Goal: Find specific page/section: Find specific page/section

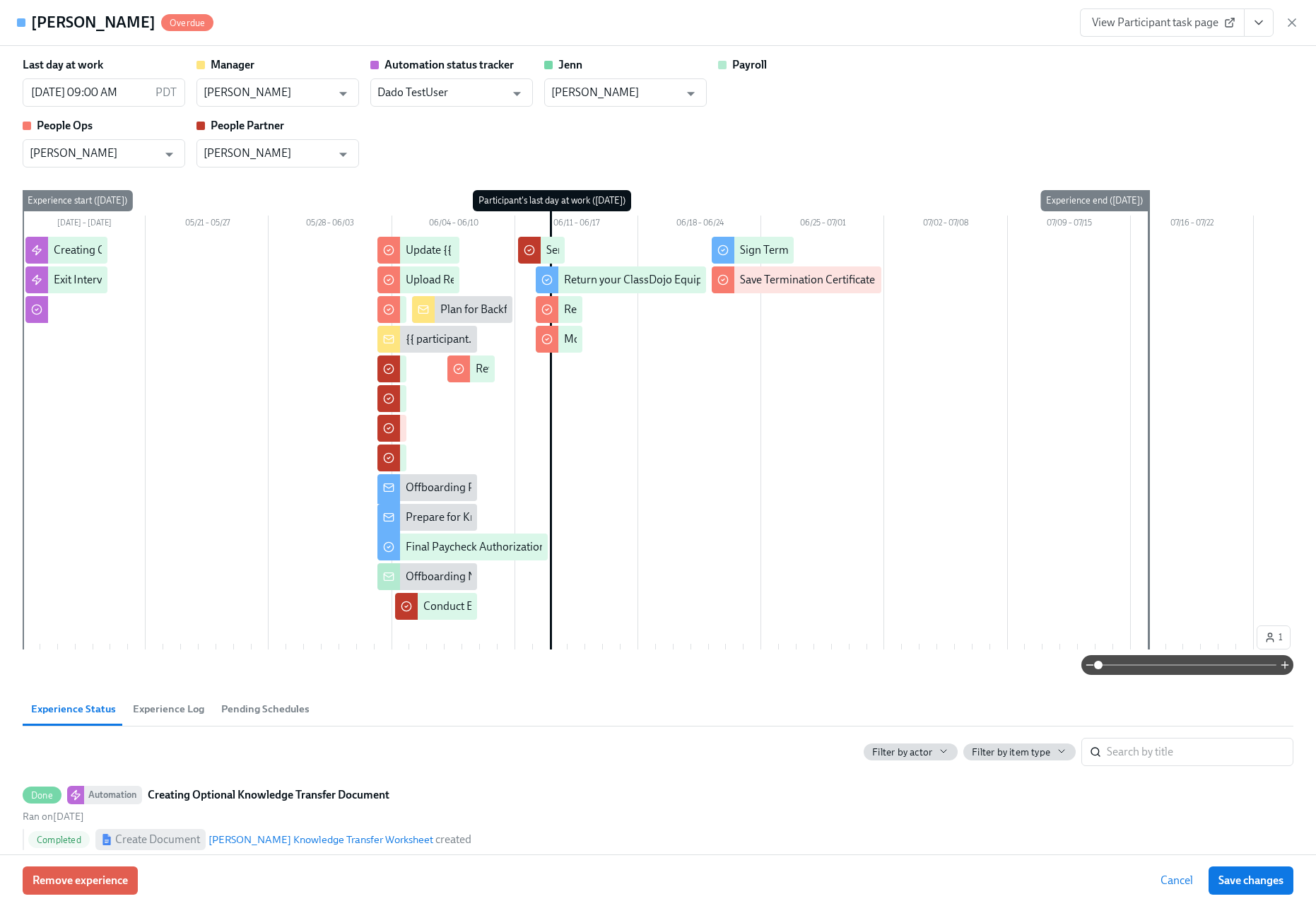
scroll to position [1999, 0]
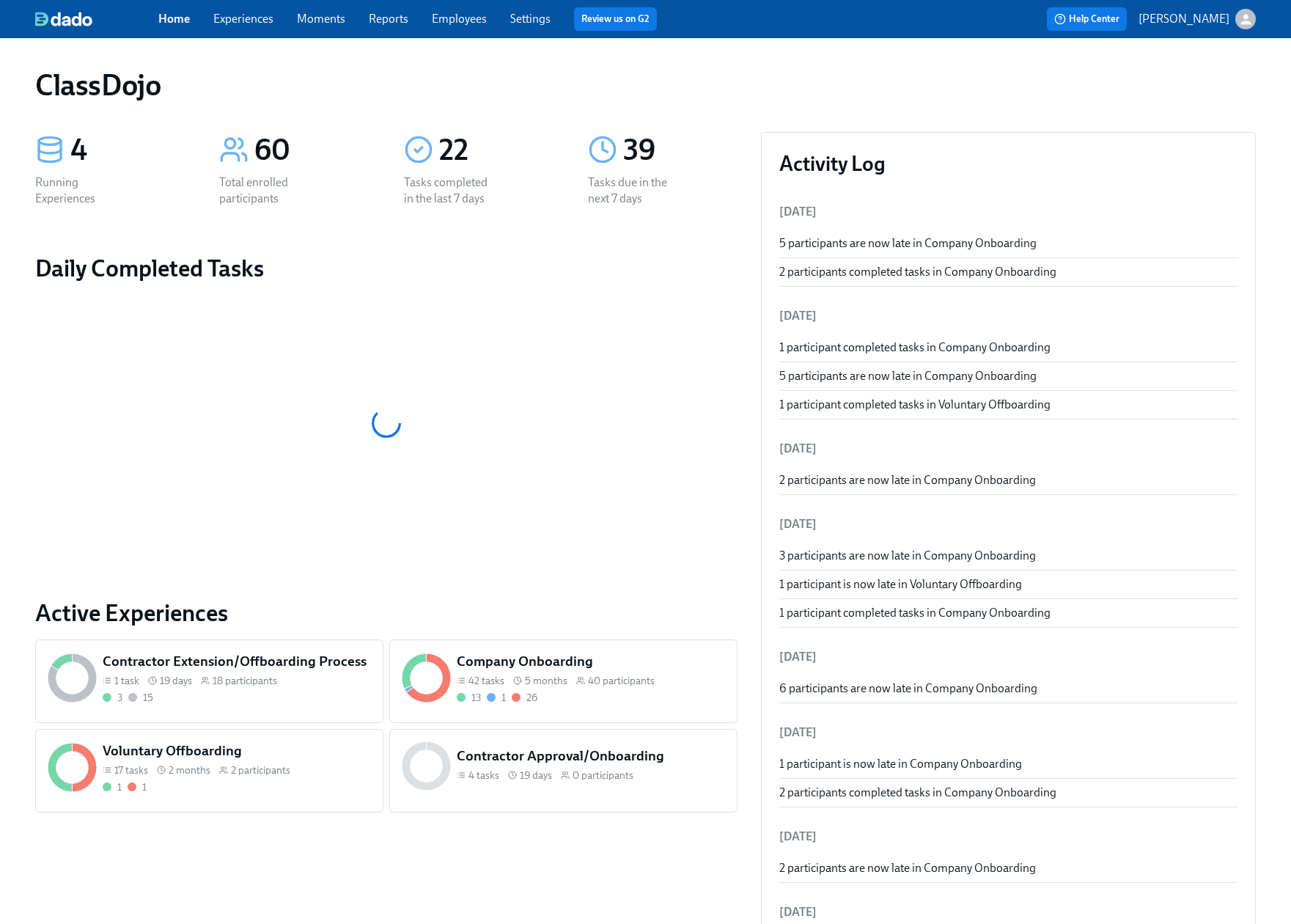
click at [652, 693] on div "13 1 26" at bounding box center [591, 698] width 268 height 14
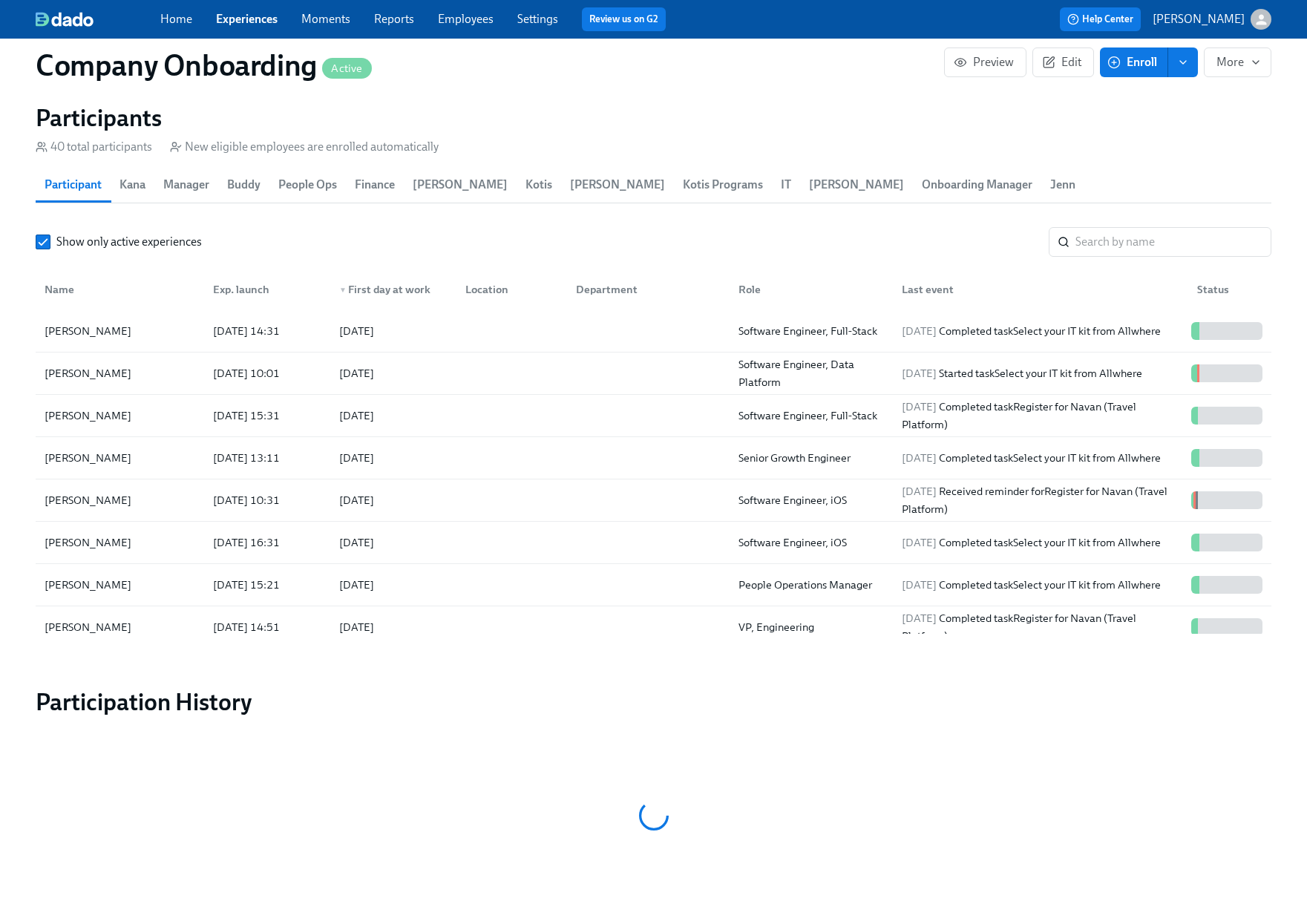
scroll to position [1796, 0]
